Goal: Navigation & Orientation: Find specific page/section

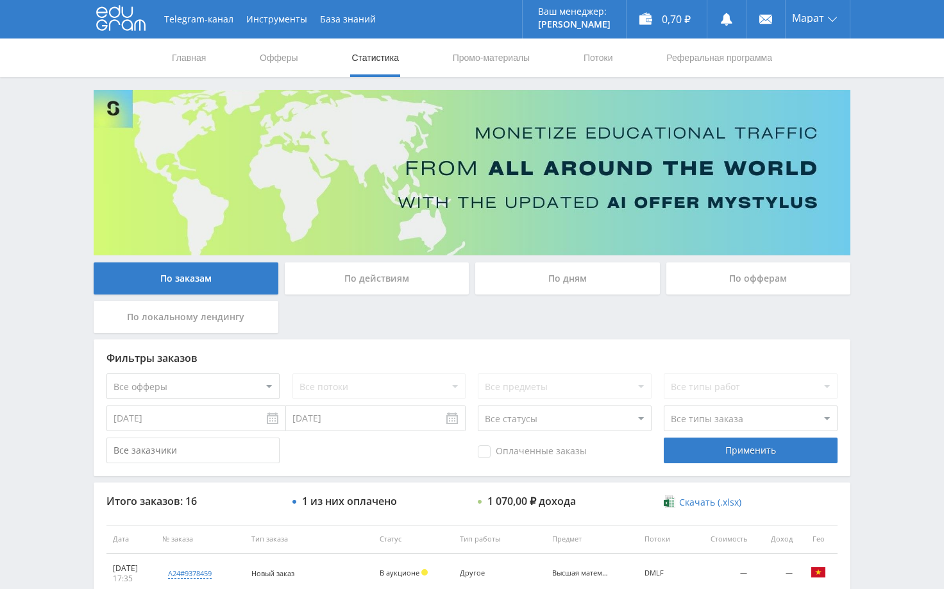
click at [898, 119] on div "Telegram-канал Инструменты База знаний Ваш менеджер: [PERSON_NAME] Online @edug…" at bounding box center [472, 538] width 944 height 1076
drag, startPoint x: 880, startPoint y: 147, endPoint x: 875, endPoint y: 158, distance: 11.8
click at [880, 147] on div "Telegram-канал Инструменты База знаний Ваш менеджер: [PERSON_NAME] Online @edug…" at bounding box center [472, 538] width 944 height 1076
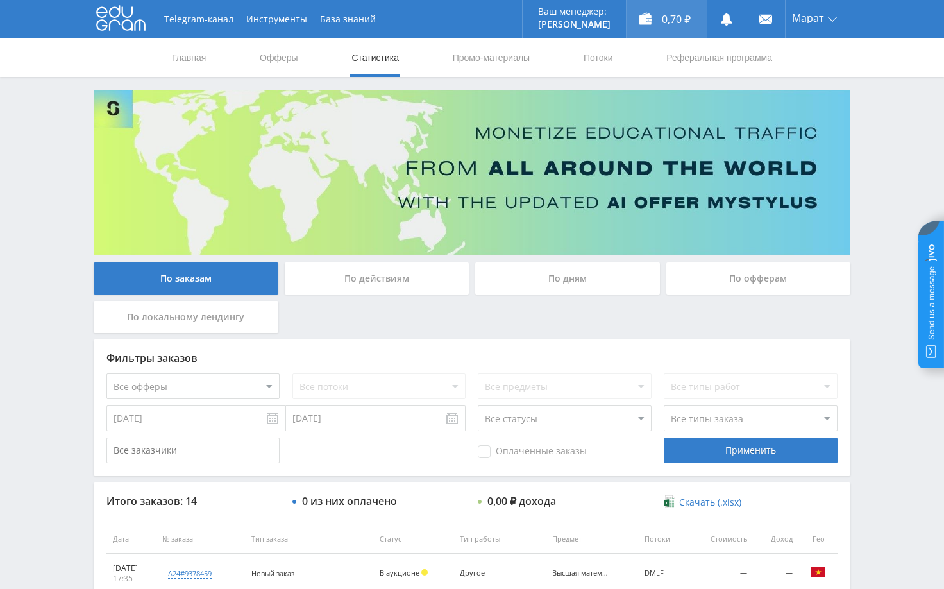
click at [669, 24] on div "0,70 ₽" at bounding box center [666, 19] width 80 height 38
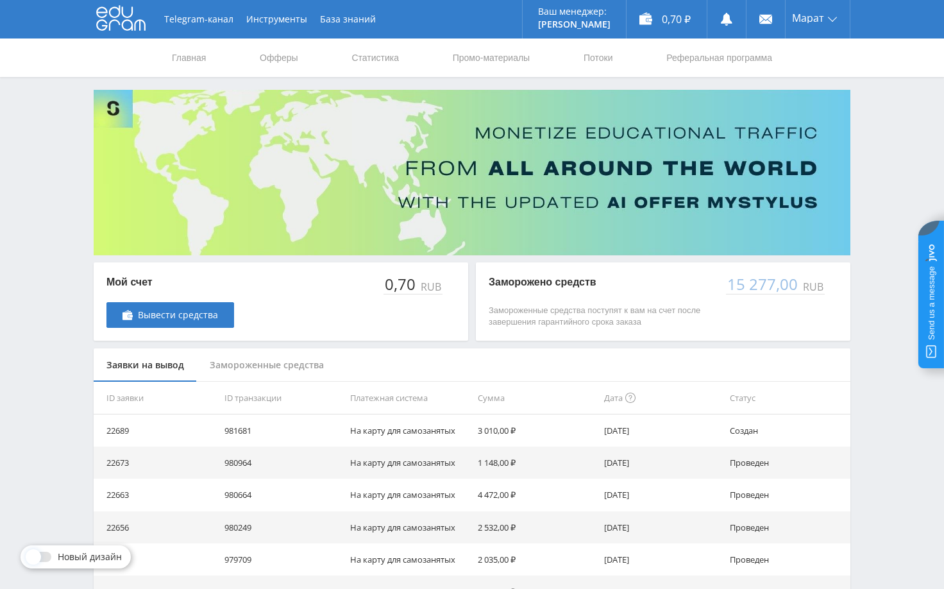
click at [875, 226] on div "Telegram-канал Инструменты База знаний Ваш менеджер: [PERSON_NAME] Online @edug…" at bounding box center [472, 415] width 944 height 831
